Goal: Task Accomplishment & Management: Use online tool/utility

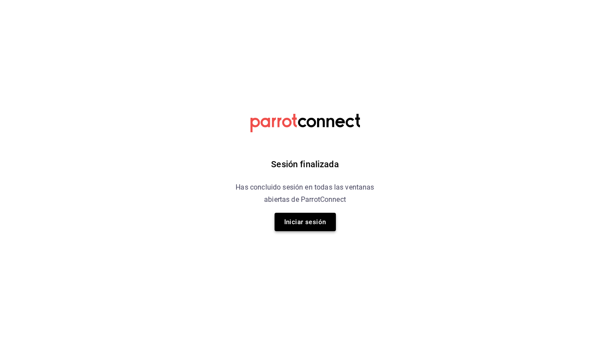
click at [330, 227] on button "Iniciar sesión" at bounding box center [305, 222] width 61 height 18
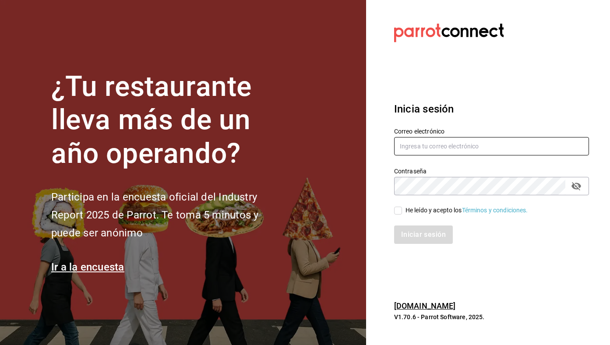
click at [433, 142] on input "text" at bounding box center [491, 146] width 195 height 18
type input "[EMAIL_ADDRESS][DOMAIN_NAME]"
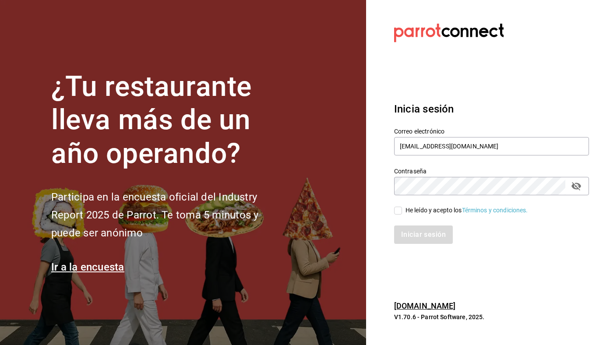
click at [426, 214] on div "He leído y acepto los Términos y condiciones." at bounding box center [467, 210] width 123 height 9
click at [402, 214] on input "He leído y acepto los Términos y condiciones." at bounding box center [398, 211] width 8 height 8
checkbox input "true"
click at [424, 243] on button "Iniciar sesión" at bounding box center [424, 235] width 60 height 18
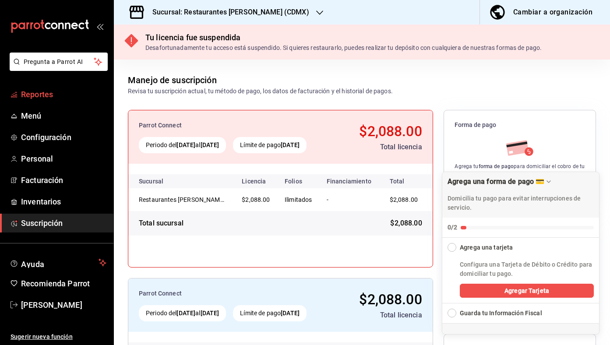
click at [58, 98] on span "Reportes" at bounding box center [63, 95] width 85 height 12
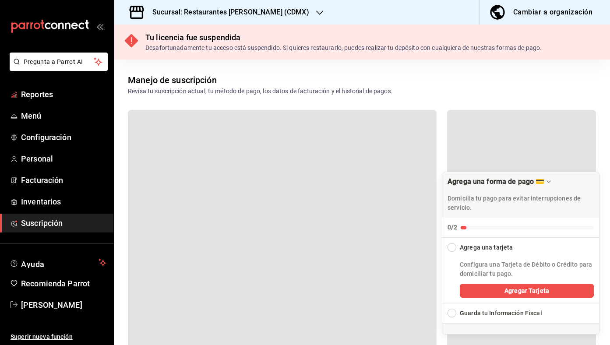
click at [232, 9] on h3 "Sucursal: Restaurantes [PERSON_NAME] (CDMX)" at bounding box center [227, 12] width 164 height 11
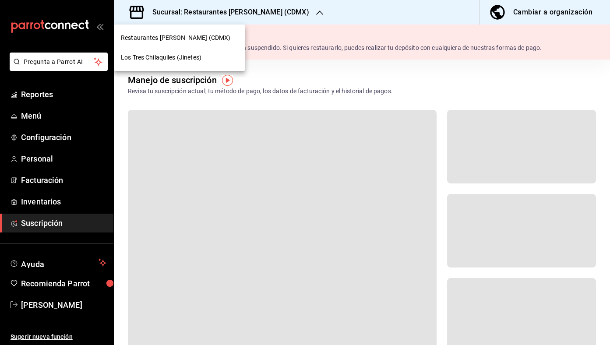
click at [198, 53] on span "Los Tres Chilaquiles (Jinetes)" at bounding box center [161, 57] width 81 height 9
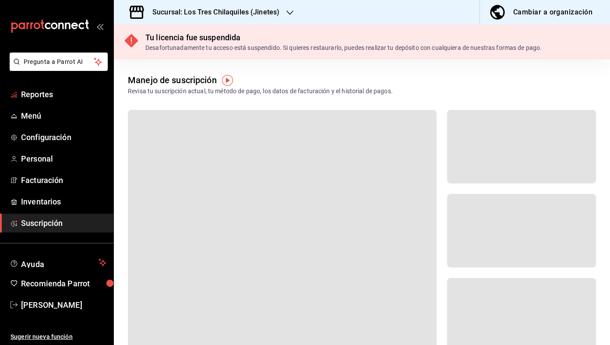
click at [42, 97] on span "Reportes" at bounding box center [63, 95] width 85 height 12
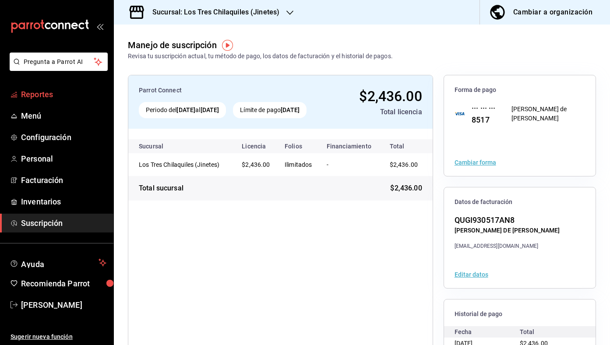
click at [50, 93] on span "Reportes" at bounding box center [63, 95] width 85 height 12
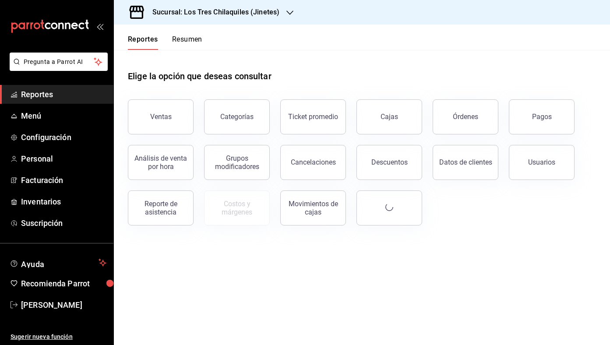
click at [189, 40] on button "Resumen" at bounding box center [187, 42] width 30 height 15
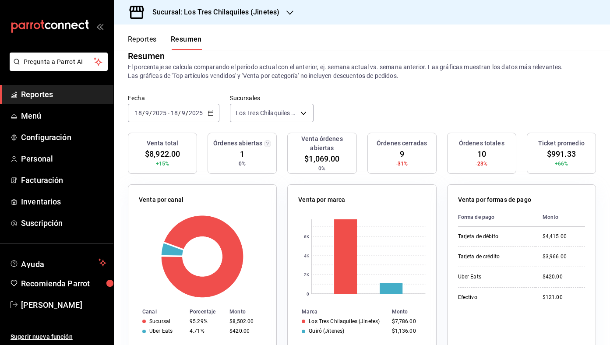
scroll to position [22, 0]
